Goal: Transaction & Acquisition: Book appointment/travel/reservation

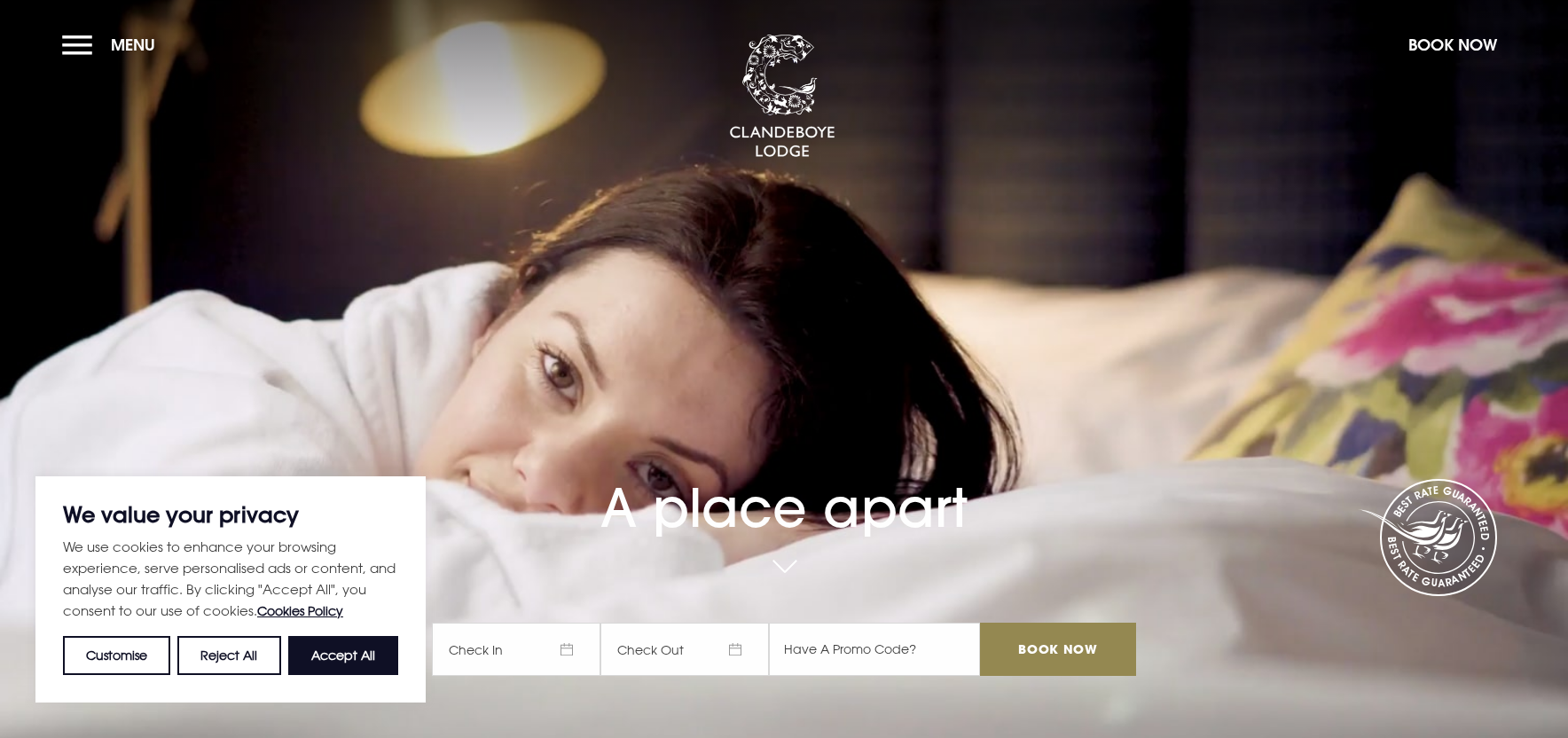
click at [491, 631] on span "Check In" at bounding box center [516, 649] width 169 height 53
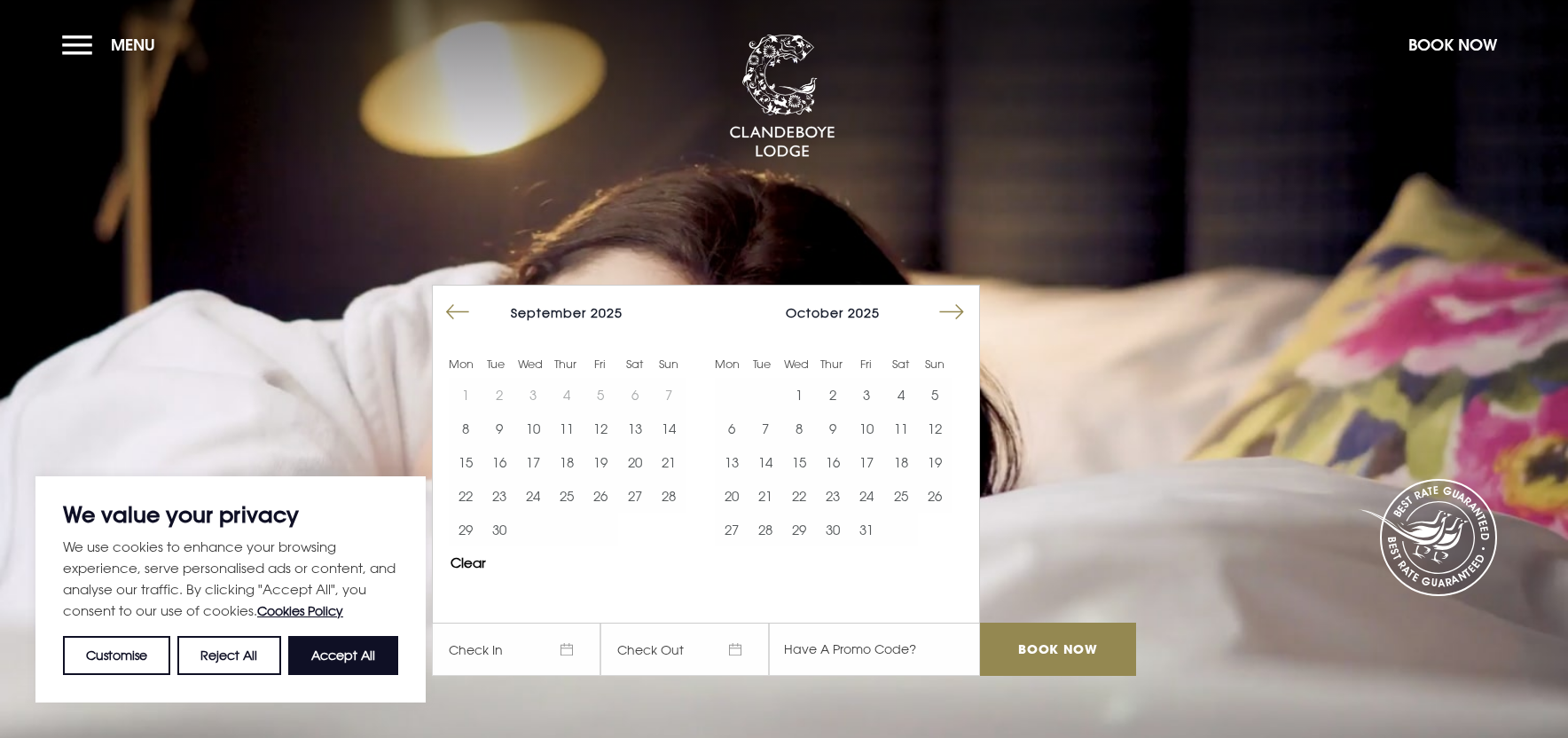
click at [951, 311] on button "Move forward to switch to the next month." at bounding box center [951, 312] width 34 height 34
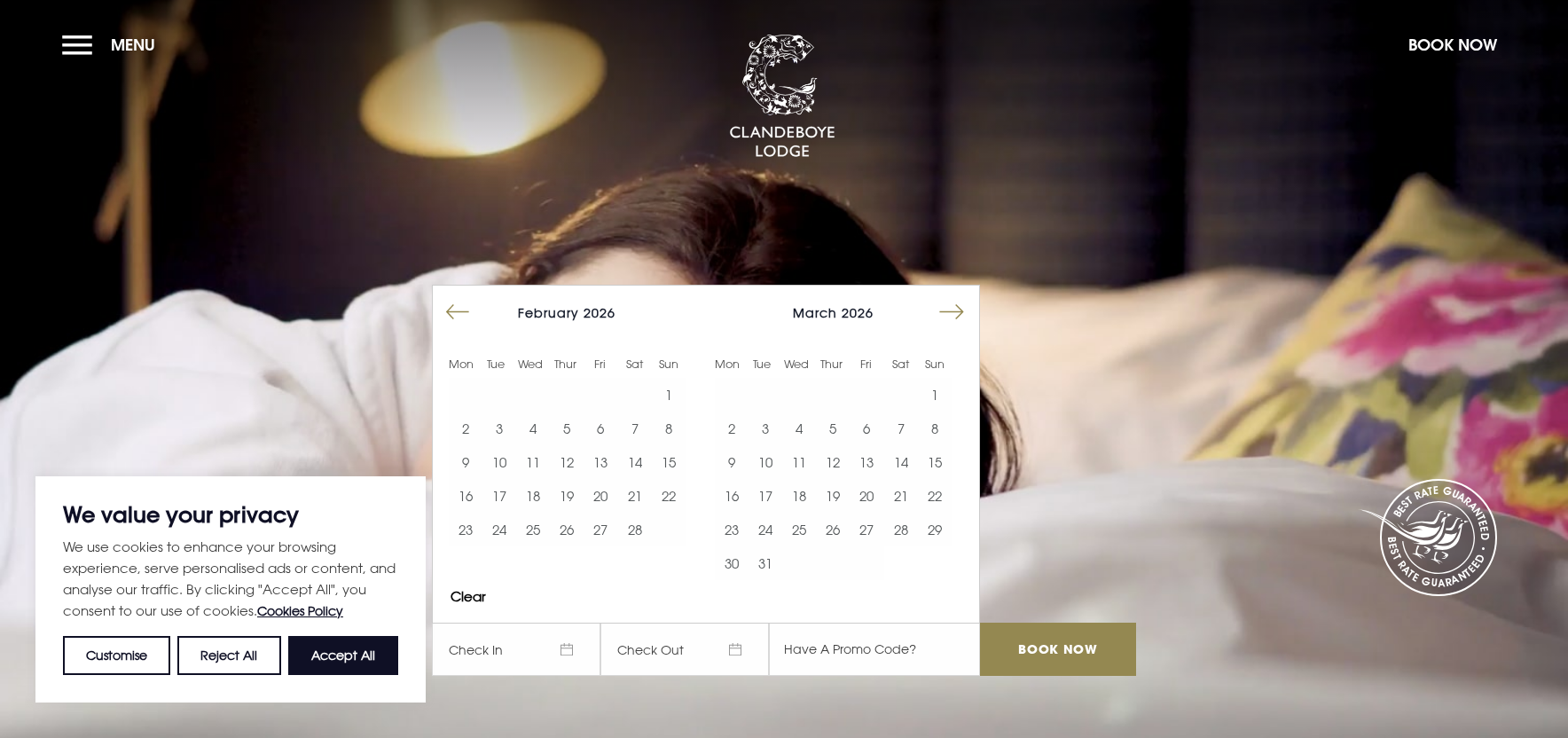
click at [951, 310] on button "Move forward to switch to the next month." at bounding box center [951, 312] width 34 height 34
click at [951, 311] on button "Move forward to switch to the next month." at bounding box center [951, 312] width 34 height 34
click at [951, 312] on button "Move forward to switch to the next month." at bounding box center [951, 312] width 34 height 34
click at [797, 393] on button "3" at bounding box center [798, 394] width 34 height 34
click at [827, 390] on button "4" at bounding box center [832, 394] width 34 height 34
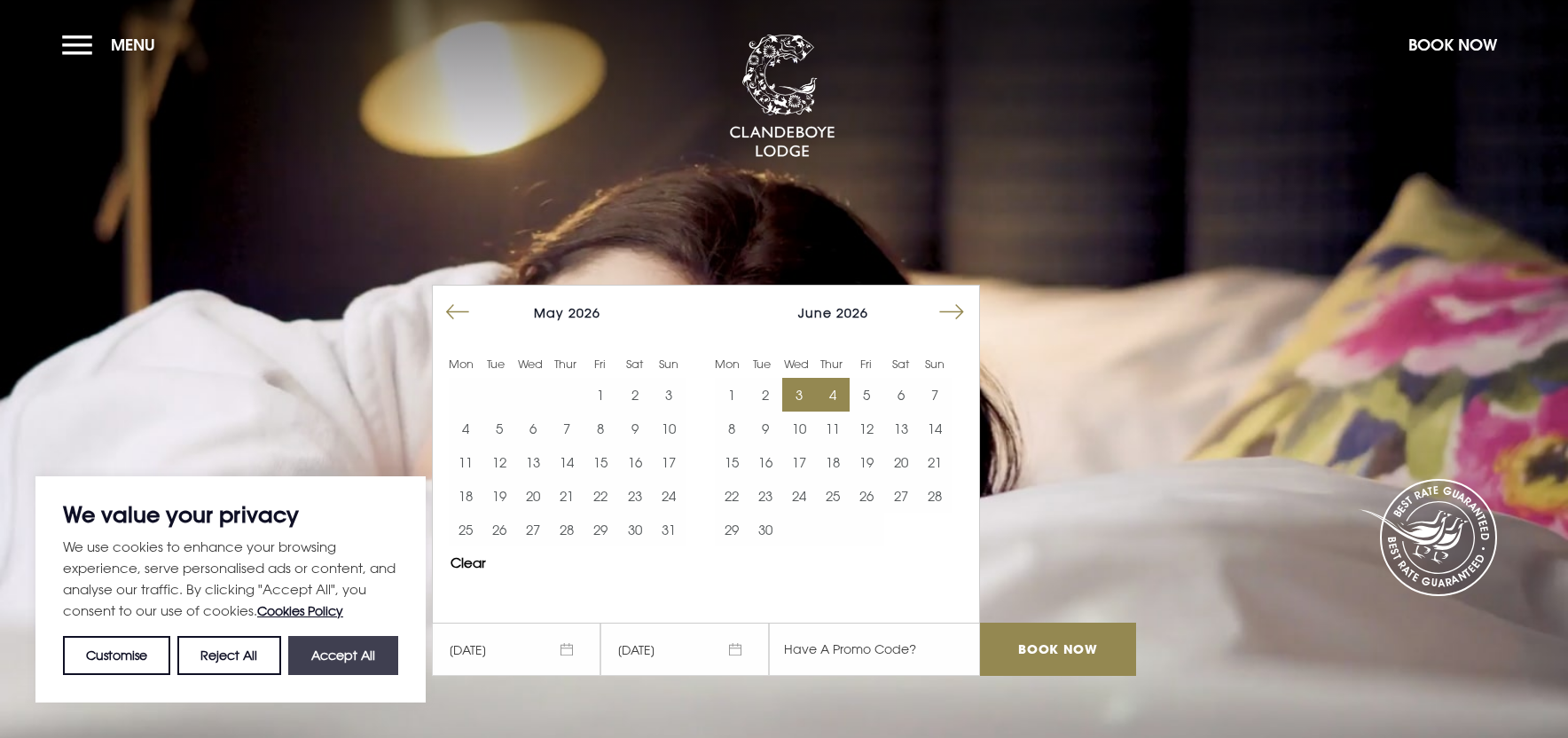
click at [338, 661] on button "Accept All" at bounding box center [343, 655] width 110 height 39
checkbox input "true"
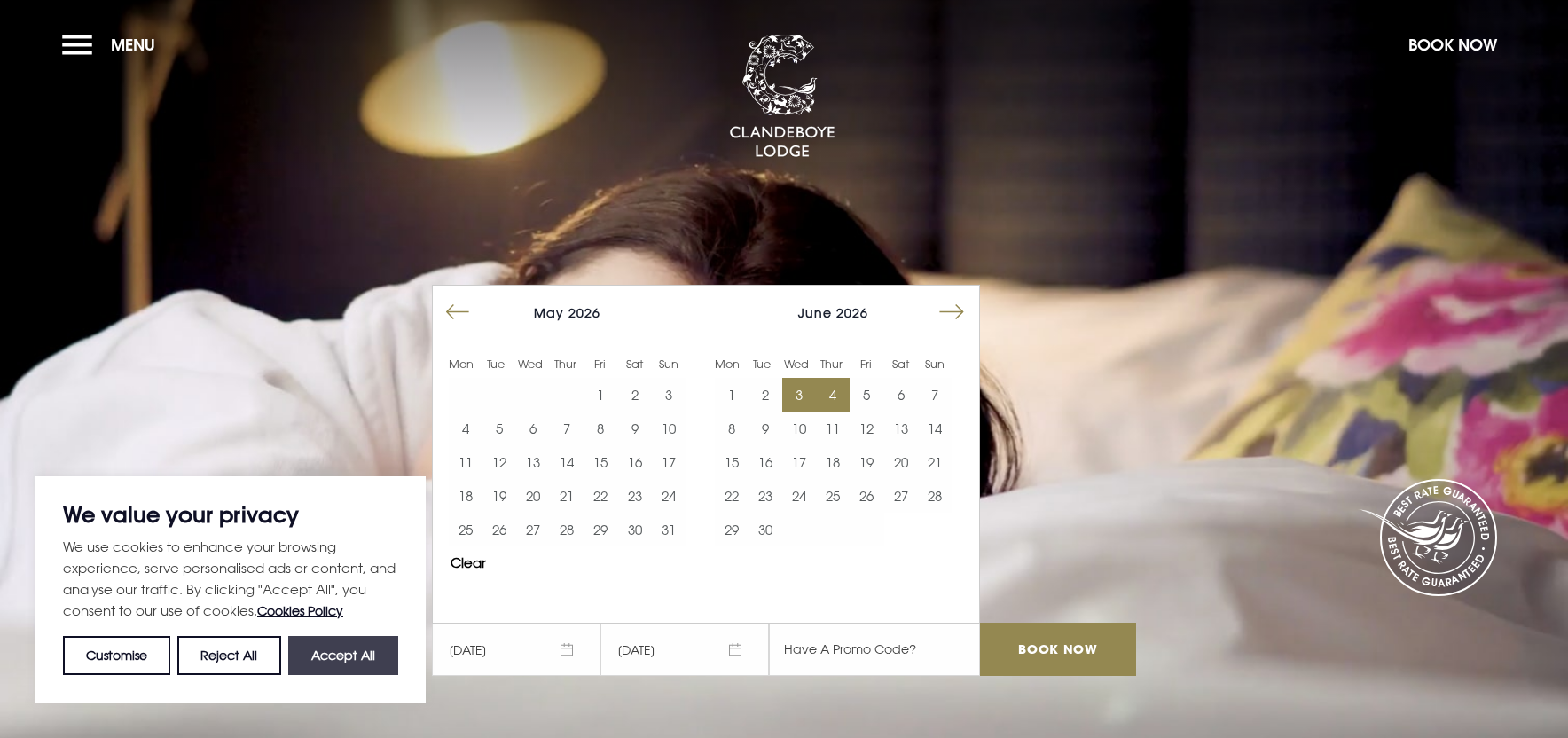
checkbox input "true"
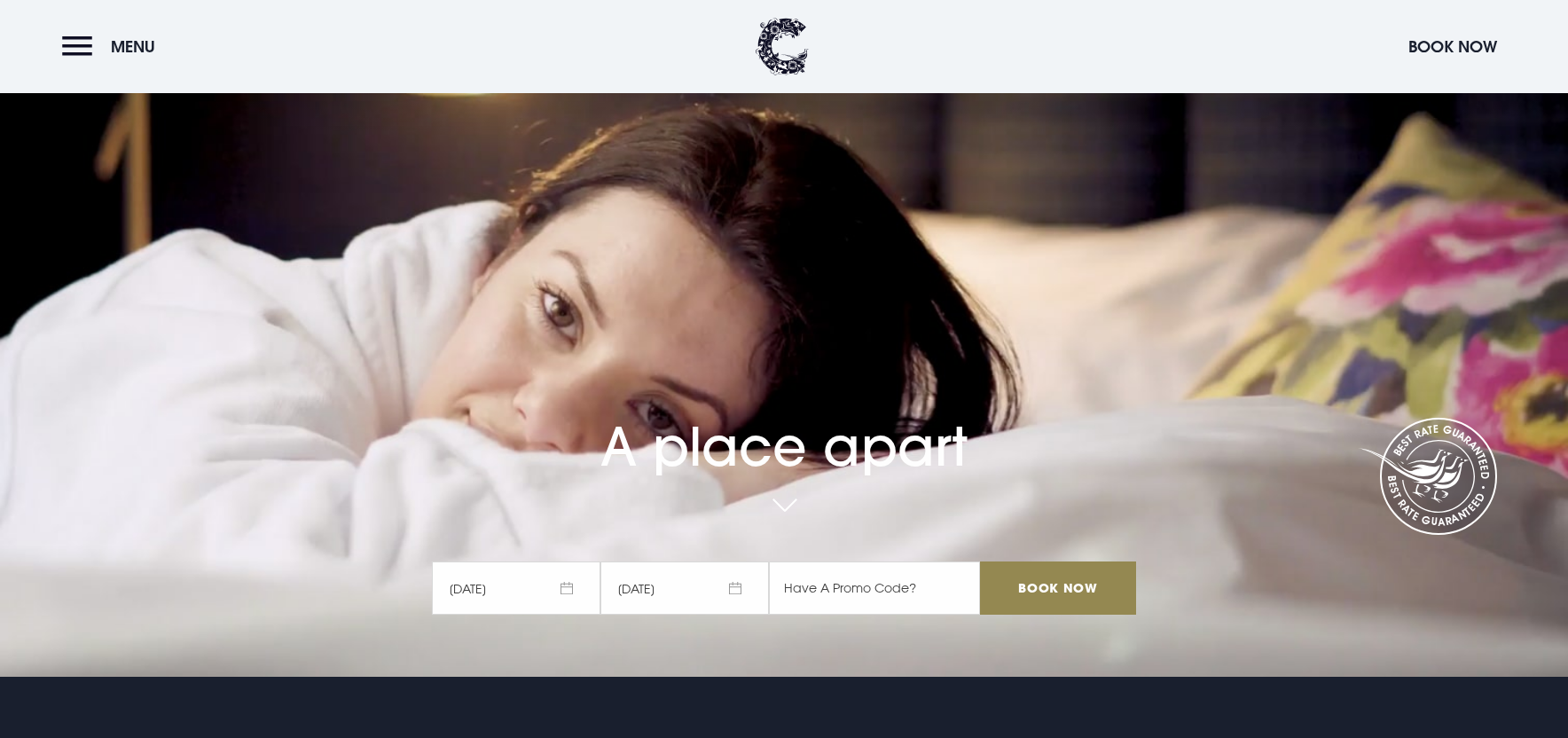
scroll to position [90, 0]
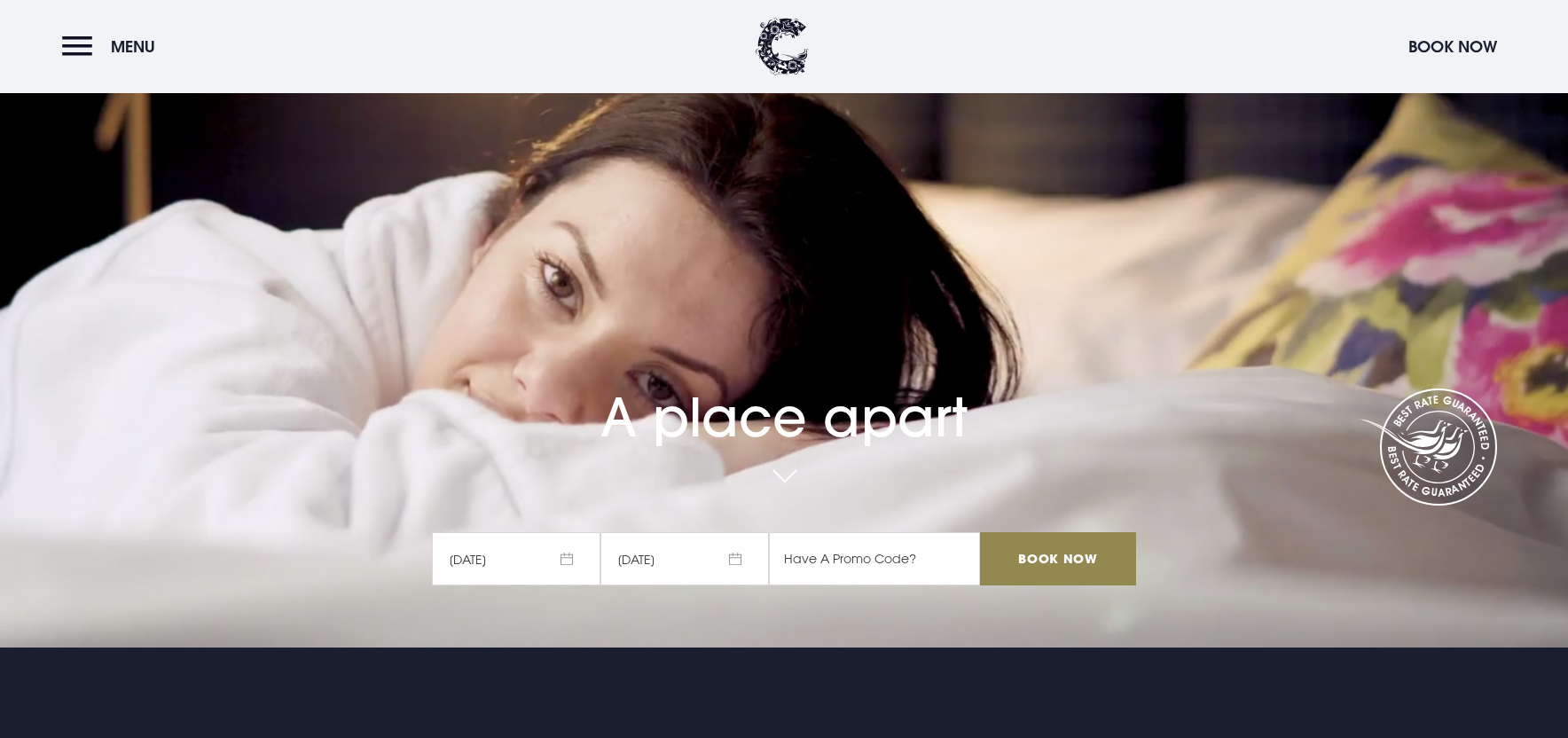
click at [547, 560] on span "[DATE]" at bounding box center [516, 559] width 169 height 53
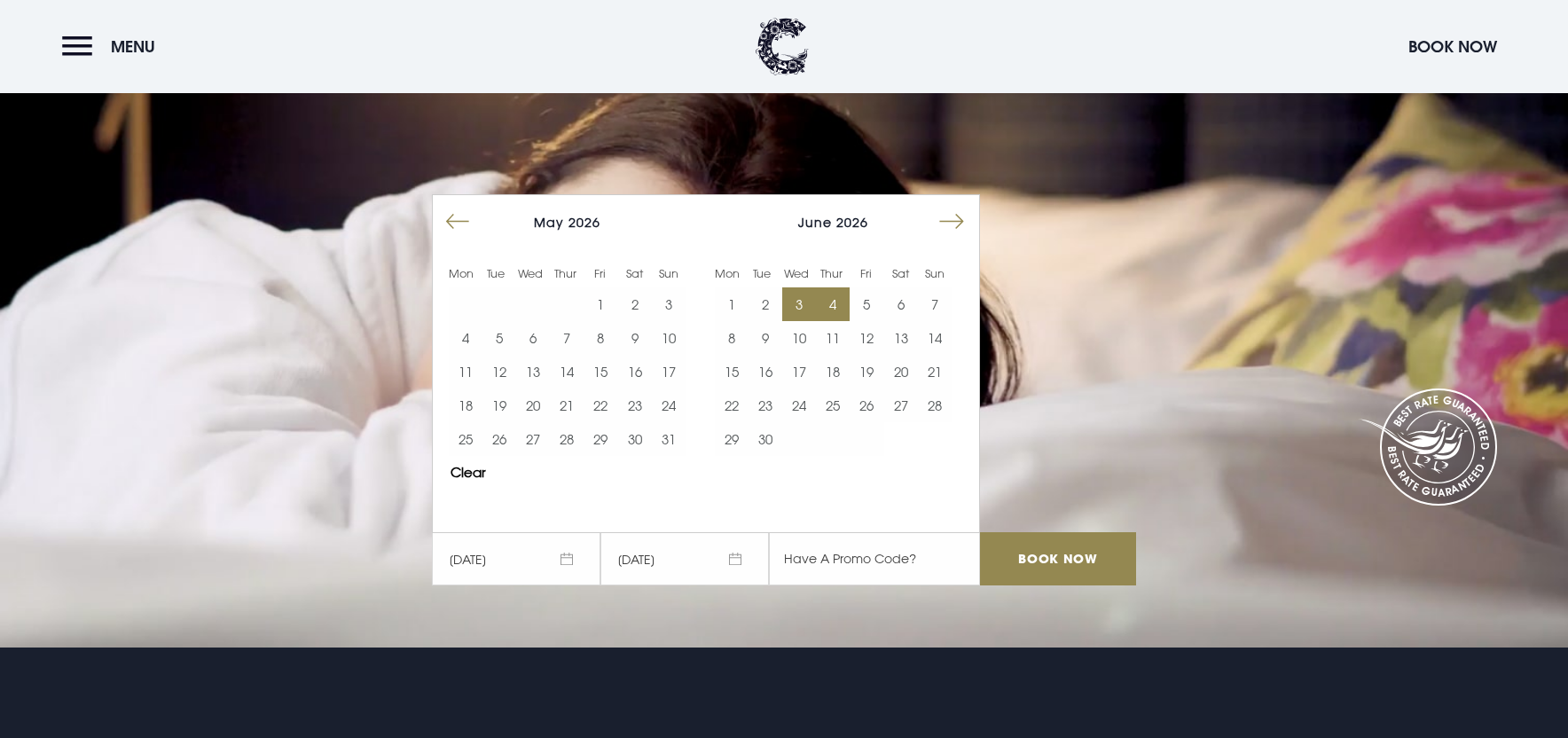
click at [792, 299] on button "3" at bounding box center [798, 304] width 34 height 34
click at [1058, 314] on div "A place apart [DATE] [DATE] Mon Tue Wed Thur Fri Sat Sun Mon Tue Wed Thur Fri S…" at bounding box center [784, 396] width 725 height 414
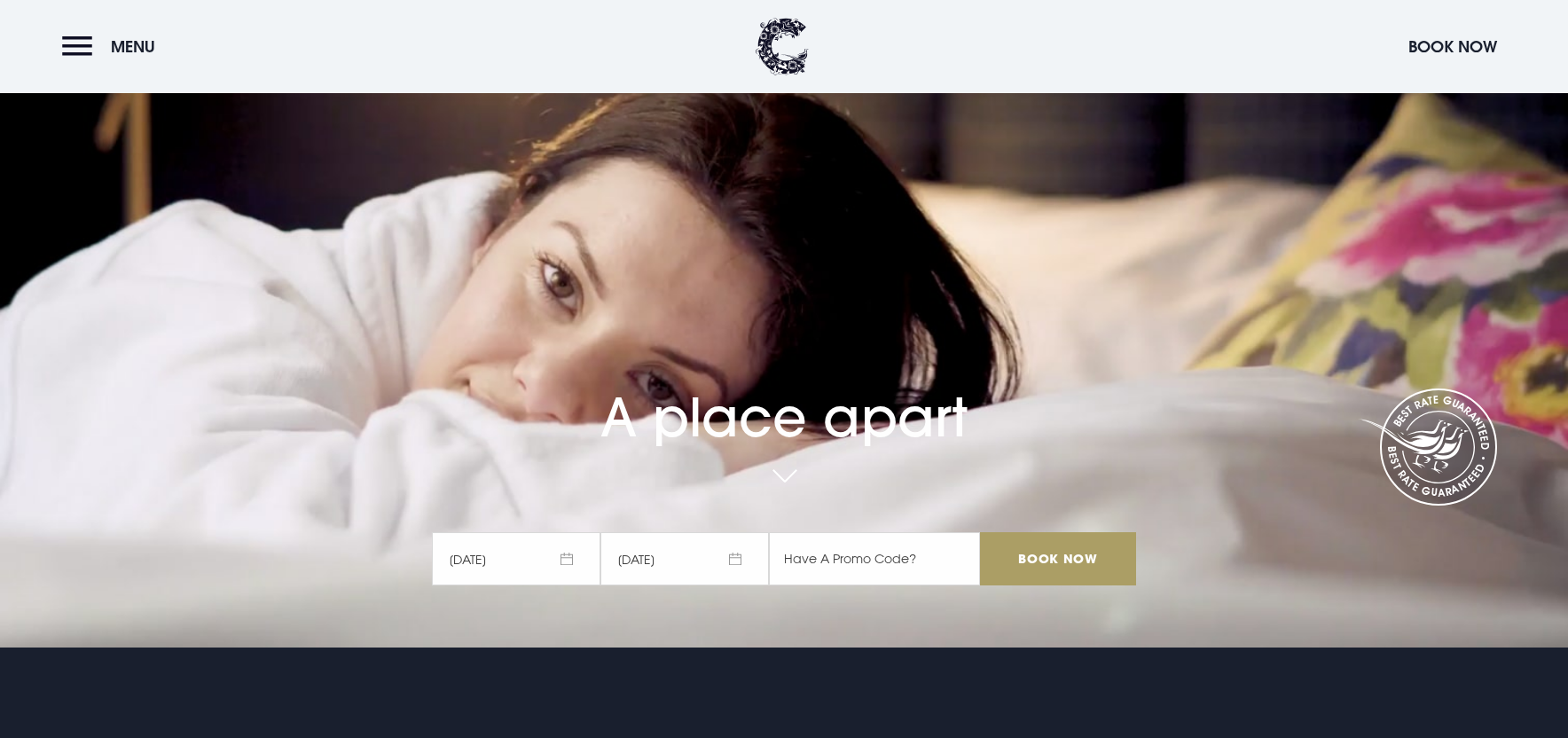
click at [1035, 566] on input "Book Now" at bounding box center [1058, 559] width 156 height 53
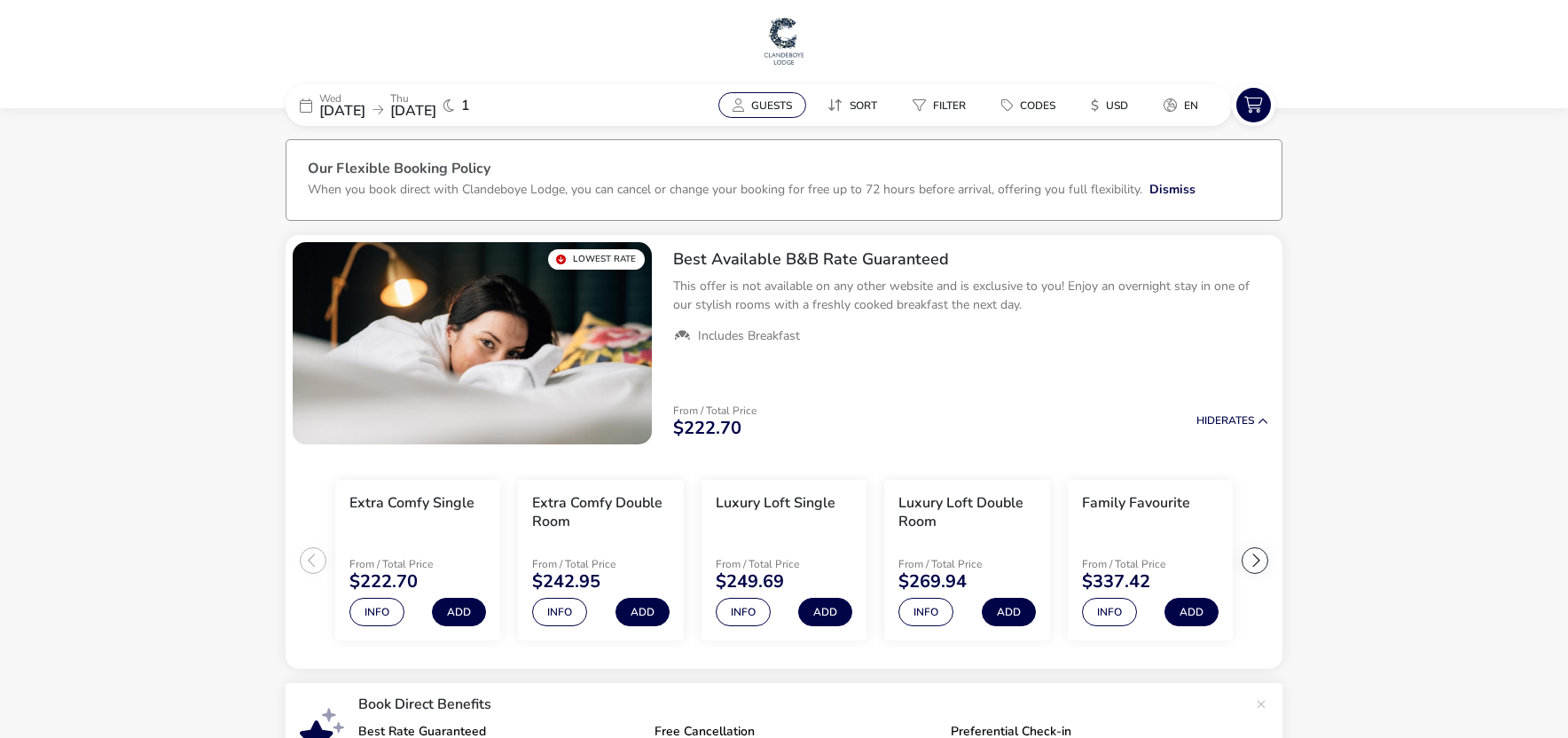
click at [758, 115] on button "Guests" at bounding box center [763, 105] width 88 height 26
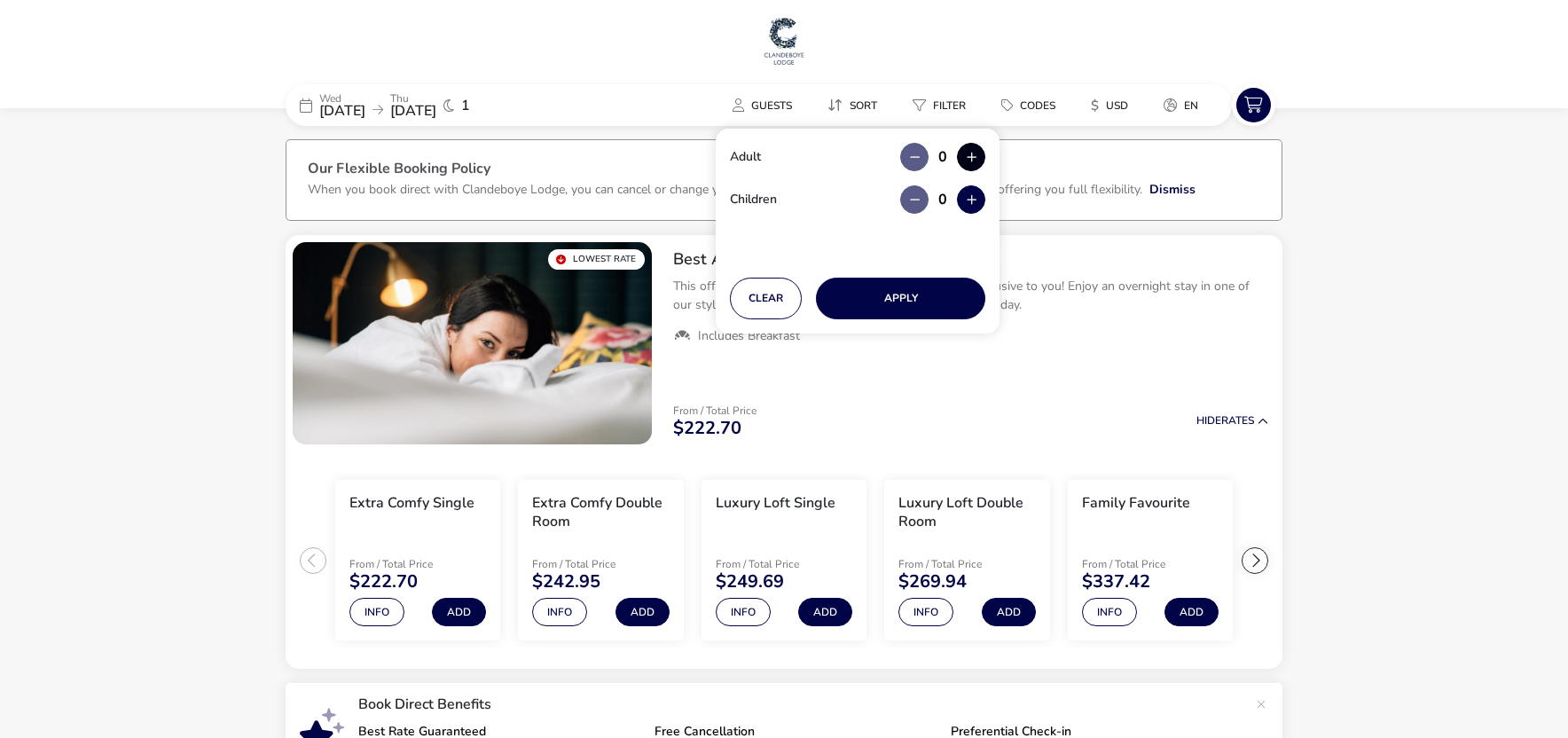
click at [963, 151] on button "button" at bounding box center [971, 157] width 29 height 29
click at [970, 149] on button "button" at bounding box center [971, 157] width 29 height 29
type input "2"
click at [971, 196] on button "button" at bounding box center [971, 200] width 29 height 29
type input "1"
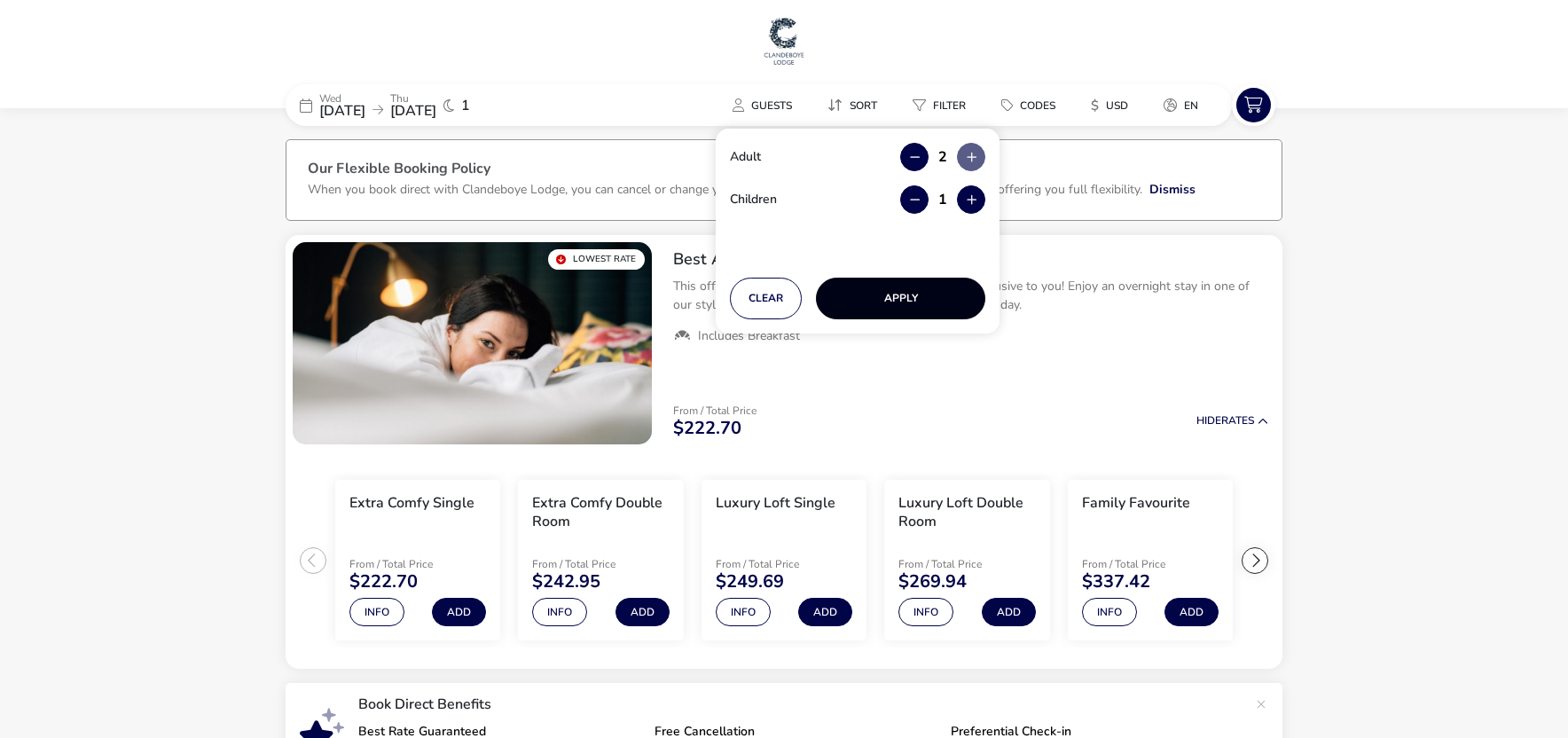
click at [886, 294] on button "Apply" at bounding box center [900, 298] width 170 height 41
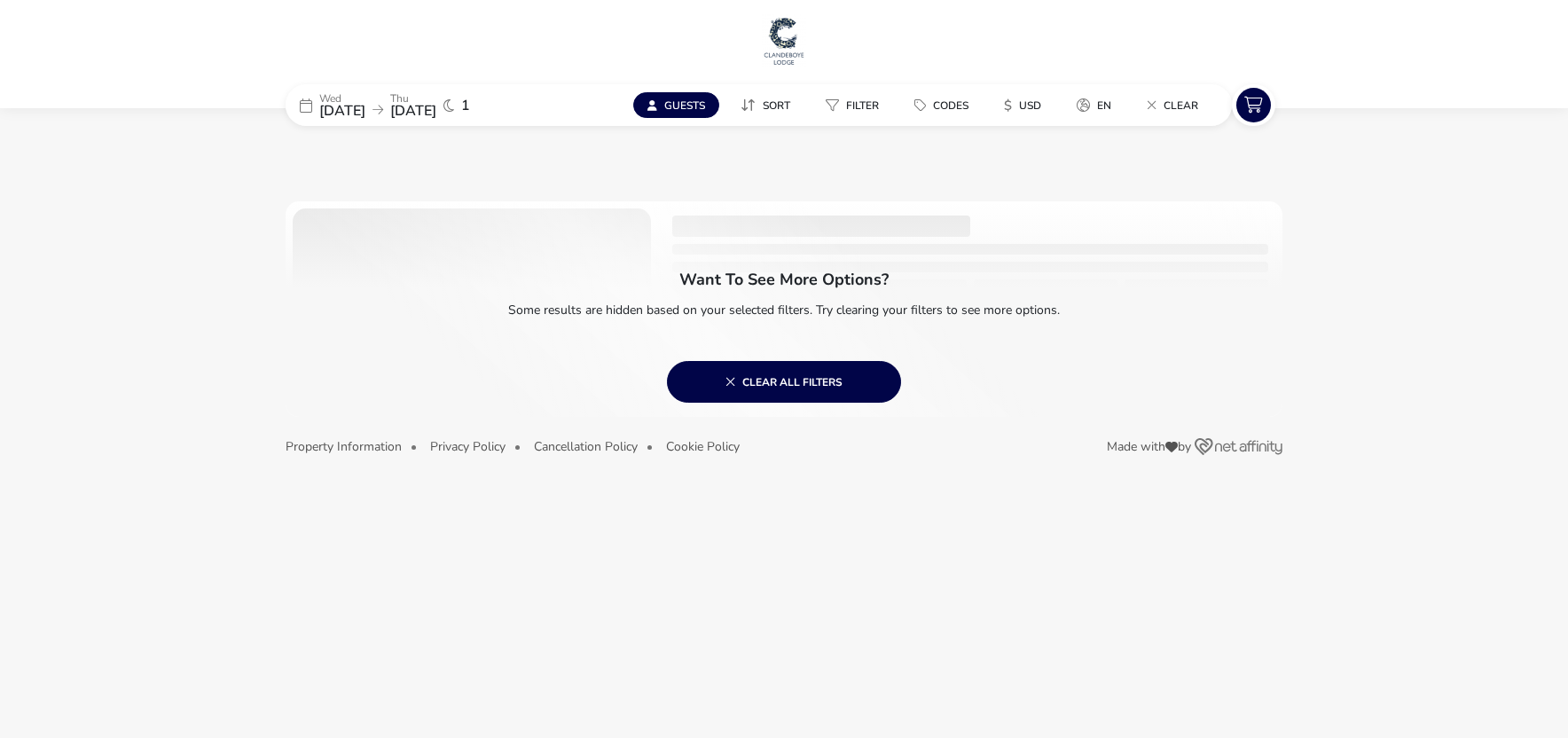
click at [697, 96] on button "Guests" at bounding box center [677, 105] width 86 height 26
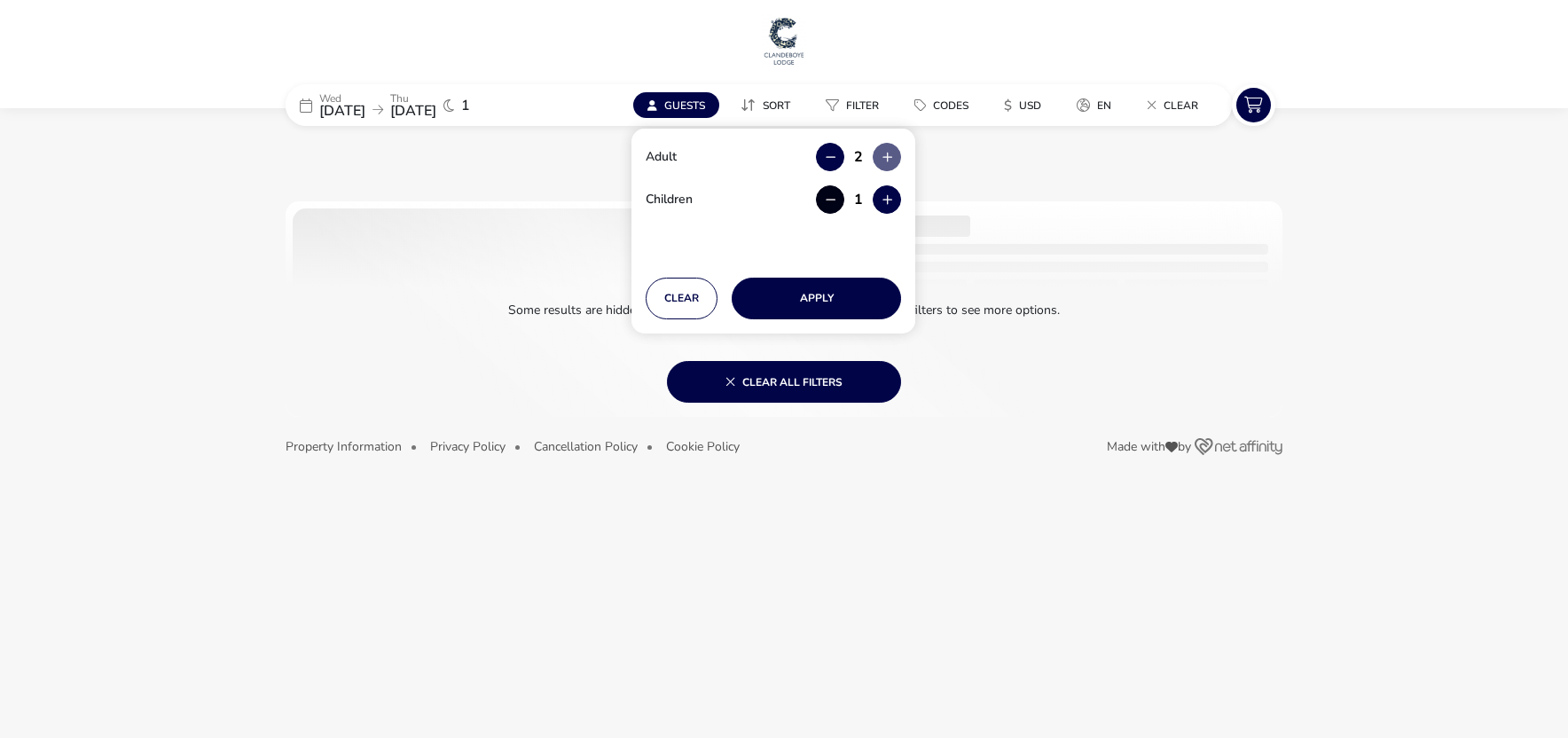
click at [833, 202] on button "button" at bounding box center [830, 200] width 29 height 29
type input "0"
click at [809, 297] on button "Apply" at bounding box center [817, 298] width 170 height 41
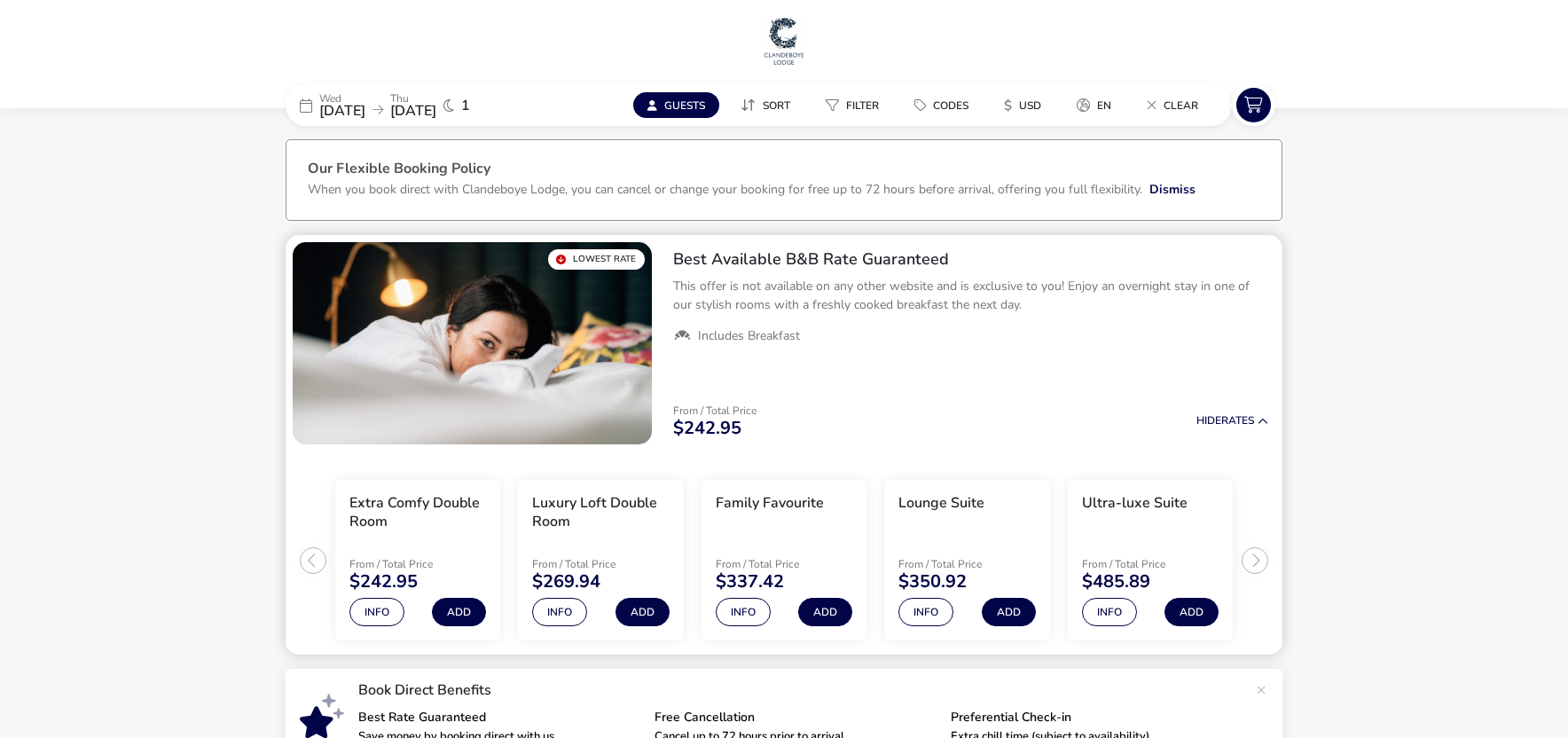
click at [780, 512] on h3 "Family Favourite" at bounding box center [770, 503] width 108 height 18
click at [785, 538] on li "Family Favourite From / Total Price $337.42 Info Add" at bounding box center [784, 560] width 165 height 161
click at [753, 611] on button "Info" at bounding box center [743, 612] width 55 height 29
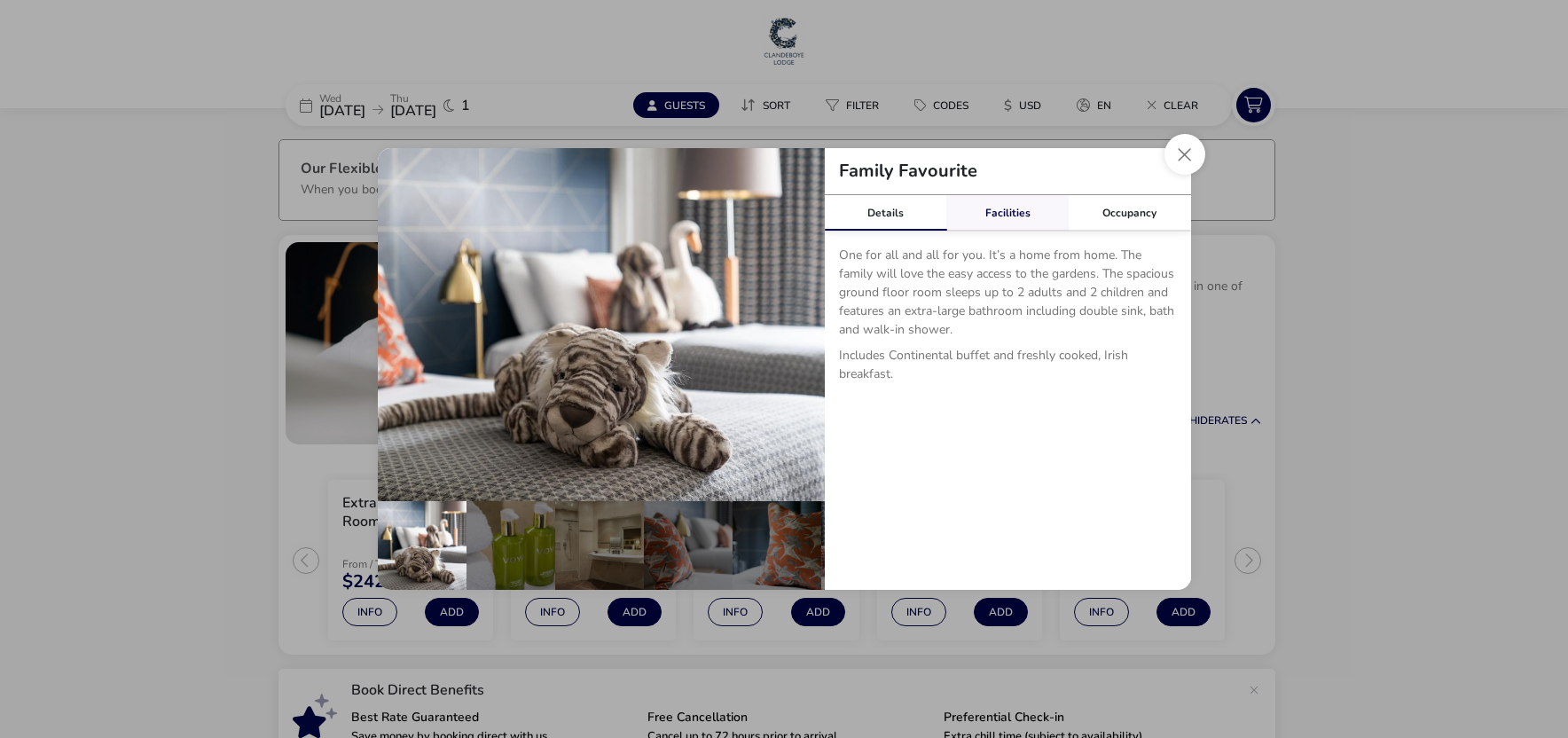
click at [1000, 217] on link "Facilities" at bounding box center [1008, 212] width 123 height 36
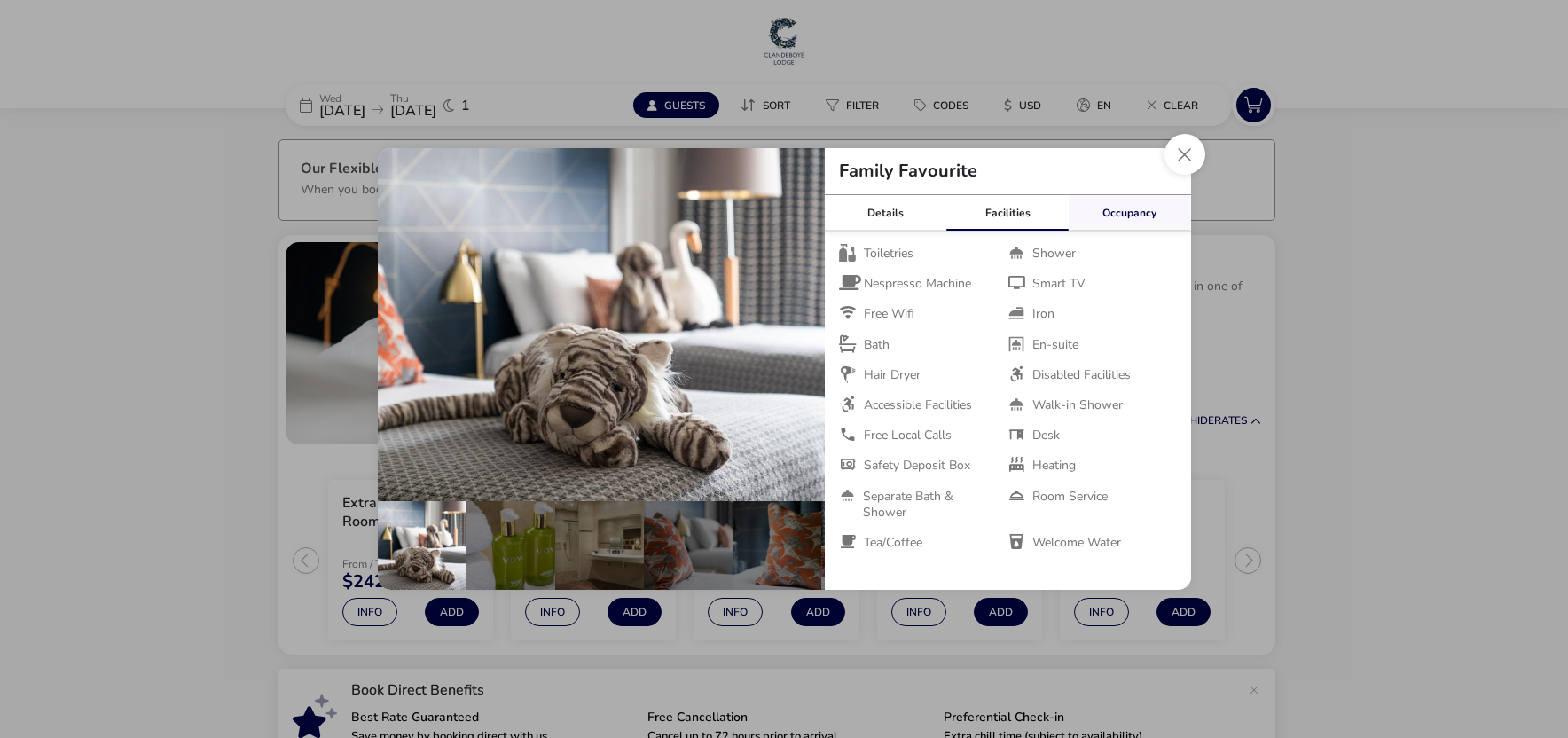
click at [1115, 211] on link "Occupancy" at bounding box center [1130, 212] width 123 height 36
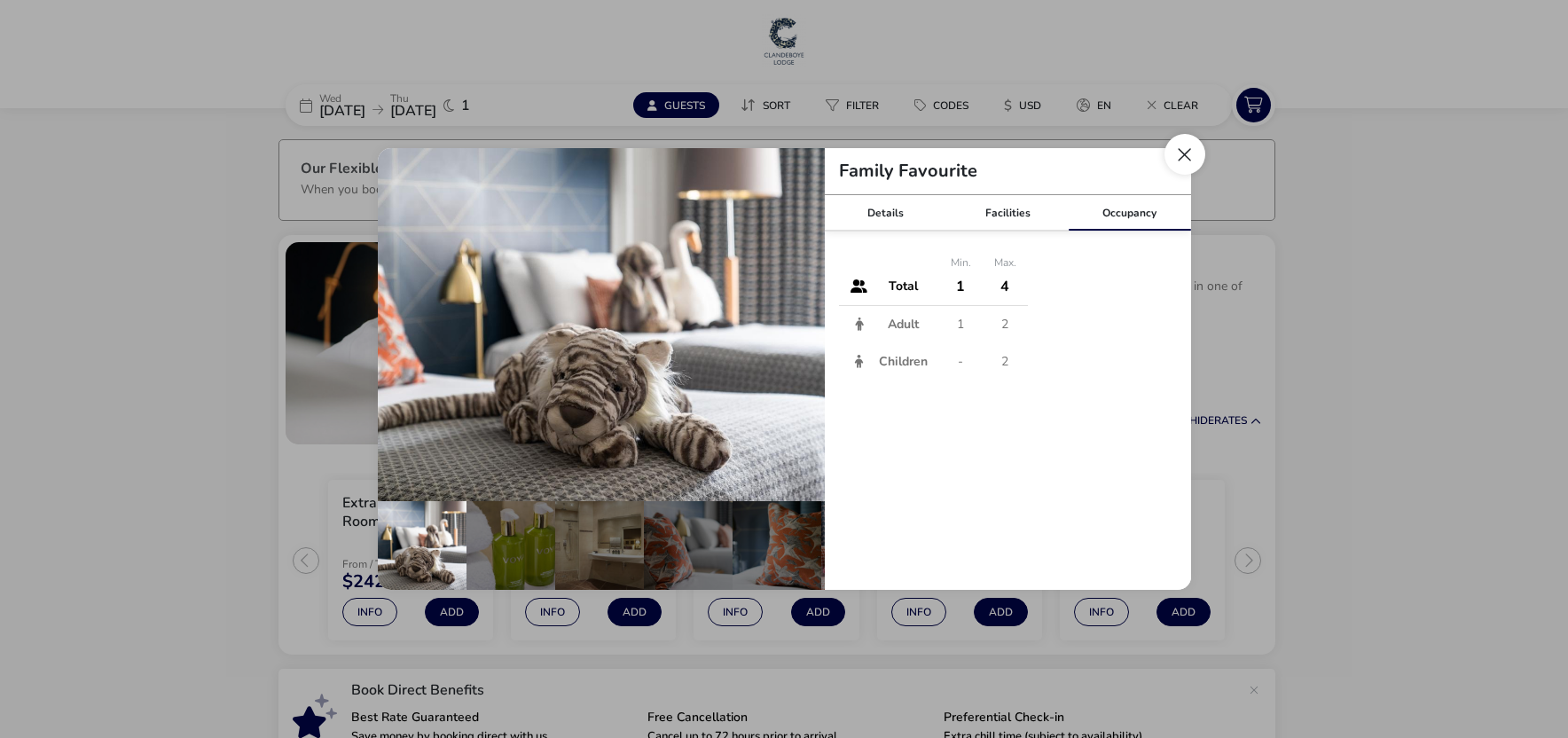
click at [1179, 152] on button "Close dialog" at bounding box center [1185, 155] width 41 height 41
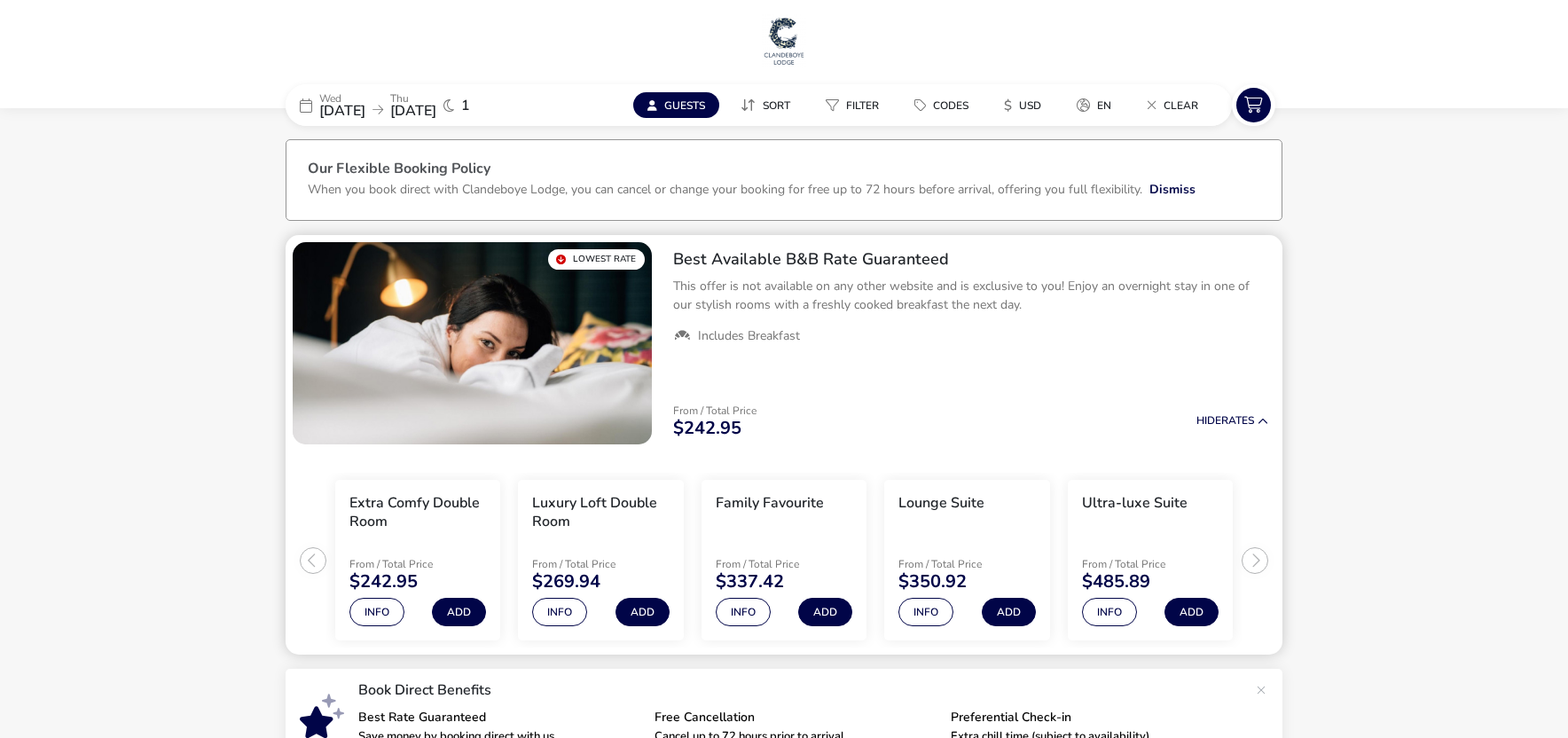
click at [566, 343] on img "1 / 1" at bounding box center [472, 343] width 359 height 202
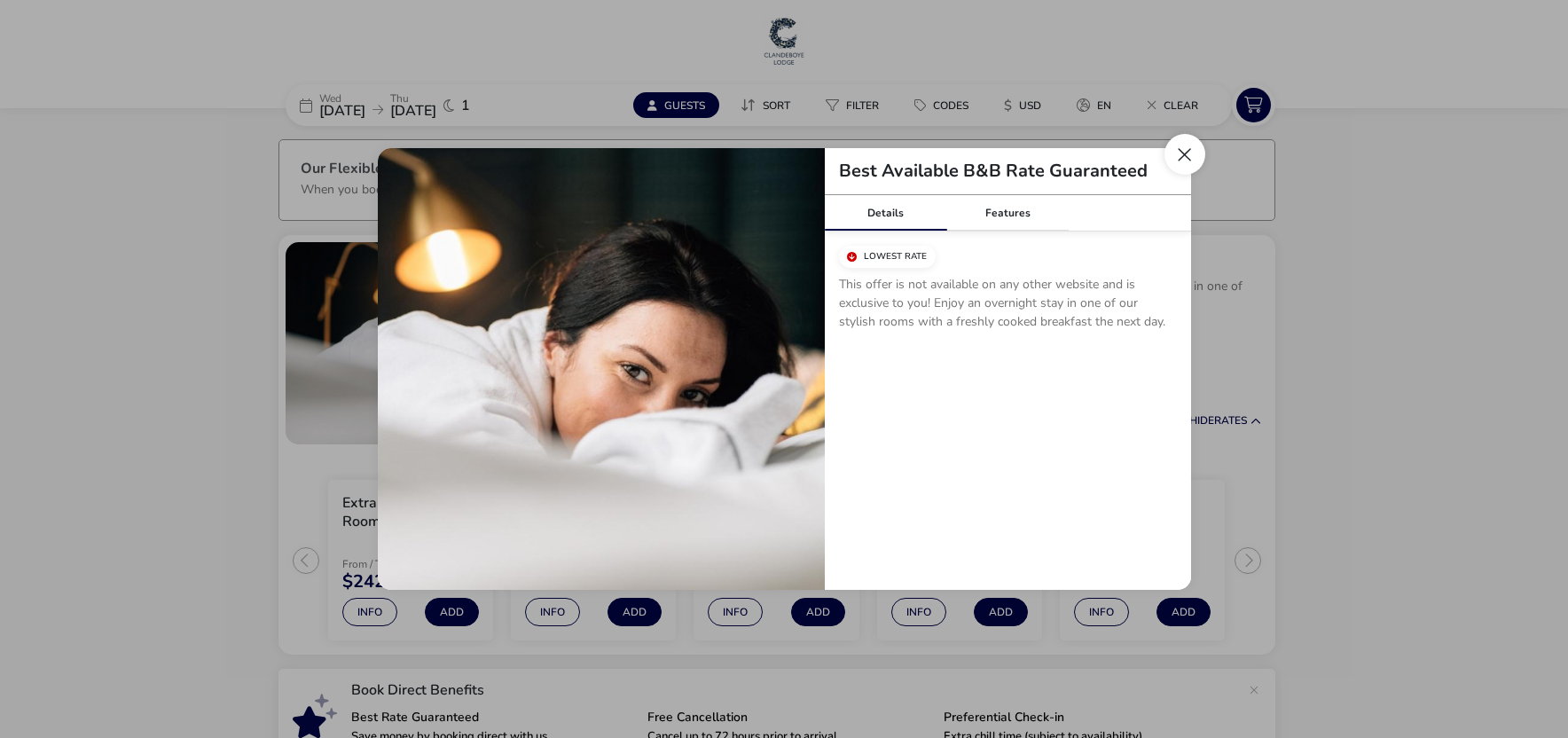
click at [1185, 158] on button "Close modal" at bounding box center [1185, 155] width 41 height 41
